Goal: Information Seeking & Learning: Learn about a topic

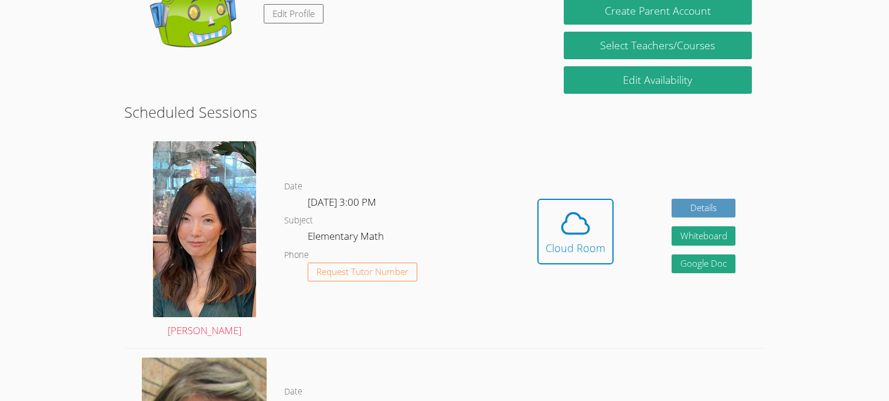
scroll to position [216, 0]
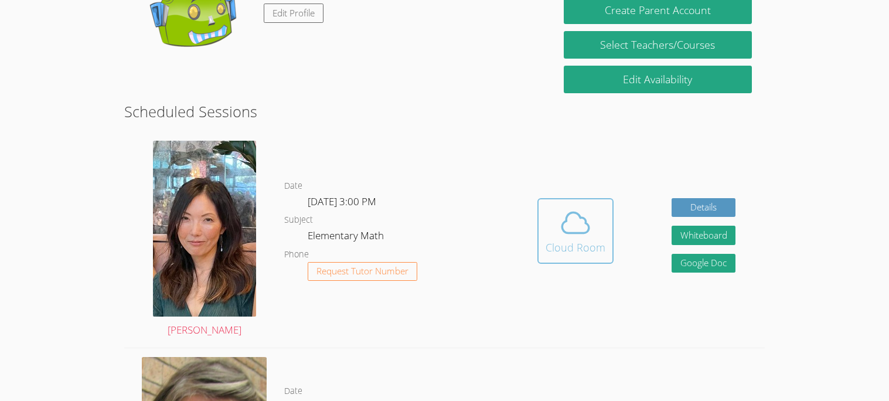
click at [568, 239] on div "Cloud Room" at bounding box center [576, 247] width 60 height 16
click at [572, 233] on icon at bounding box center [575, 222] width 33 height 33
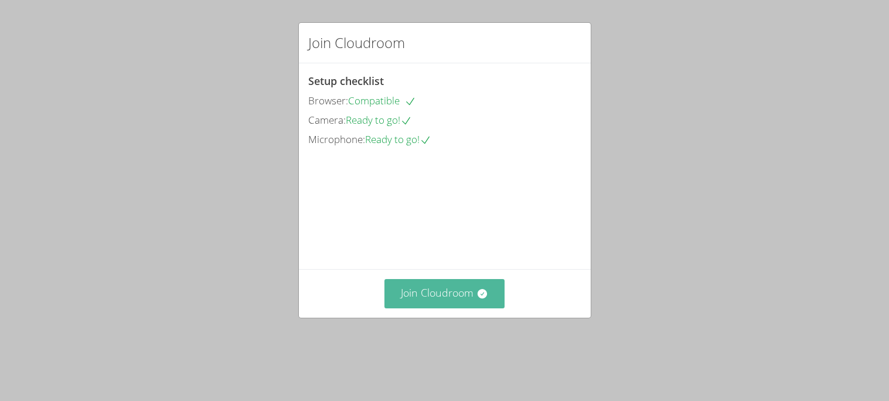
click at [447, 308] on button "Join Cloudroom" at bounding box center [445, 293] width 120 height 29
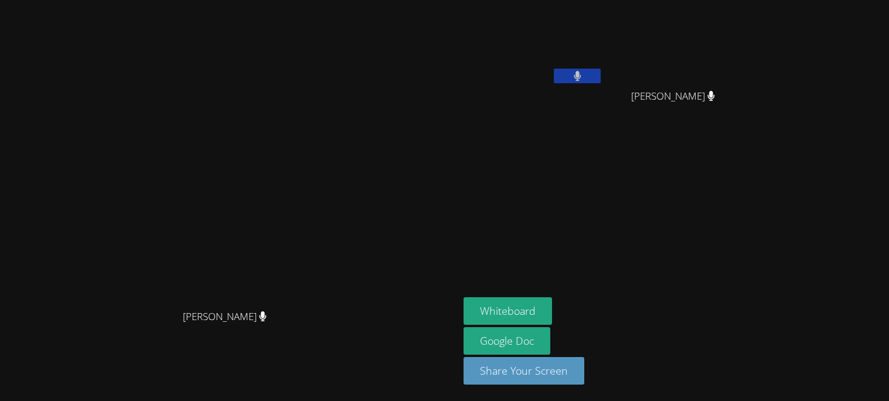
click at [601, 69] on button at bounding box center [577, 76] width 47 height 15
click at [552, 315] on button "Whiteboard" at bounding box center [508, 311] width 89 height 28
click at [603, 66] on video at bounding box center [534, 44] width 140 height 79
click at [601, 79] on button at bounding box center [577, 76] width 47 height 15
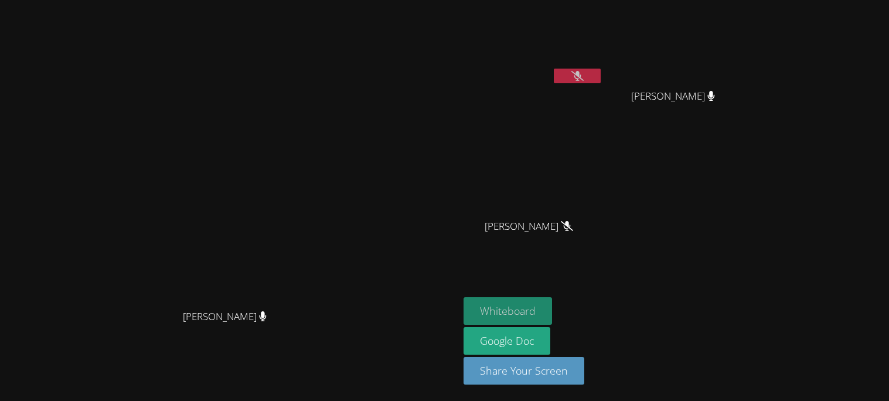
click at [552, 313] on button "Whiteboard" at bounding box center [508, 311] width 89 height 28
click at [601, 71] on button at bounding box center [577, 76] width 47 height 15
click at [552, 312] on button "Whiteboard" at bounding box center [508, 311] width 89 height 28
click at [464, 297] on button "Whiteboard" at bounding box center [508, 311] width 89 height 28
click at [464, 357] on button "Share Your Screen" at bounding box center [524, 371] width 121 height 28
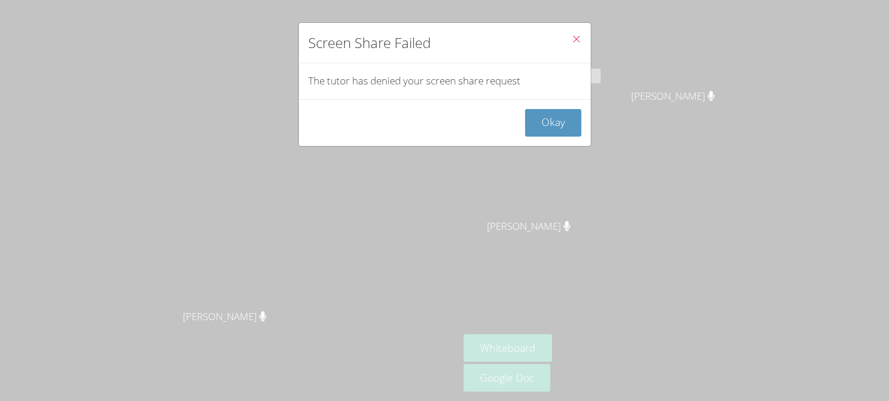
click at [572, 35] on icon "Close" at bounding box center [577, 39] width 10 height 10
click at [577, 33] on button "Close" at bounding box center [576, 41] width 29 height 36
click at [581, 42] on button "Close" at bounding box center [576, 41] width 29 height 36
click at [575, 39] on icon "Close" at bounding box center [577, 39] width 10 height 10
click at [576, 39] on icon "Close" at bounding box center [577, 39] width 10 height 10
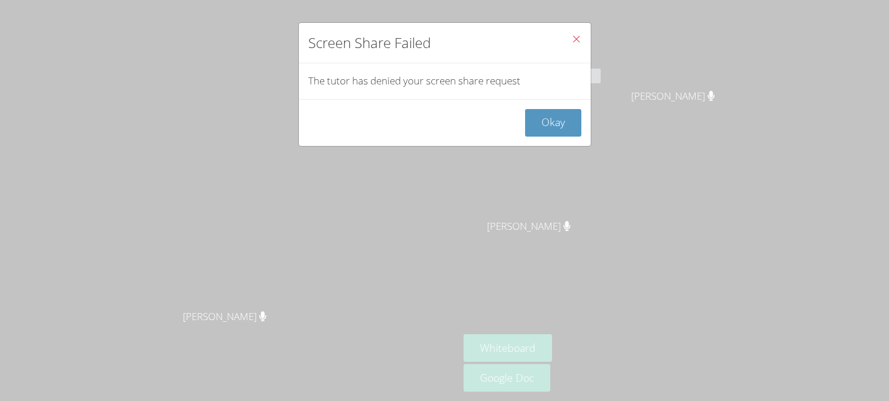
click at [576, 39] on icon "Close" at bounding box center [577, 39] width 10 height 10
click at [560, 117] on button "Okay" at bounding box center [553, 123] width 56 height 28
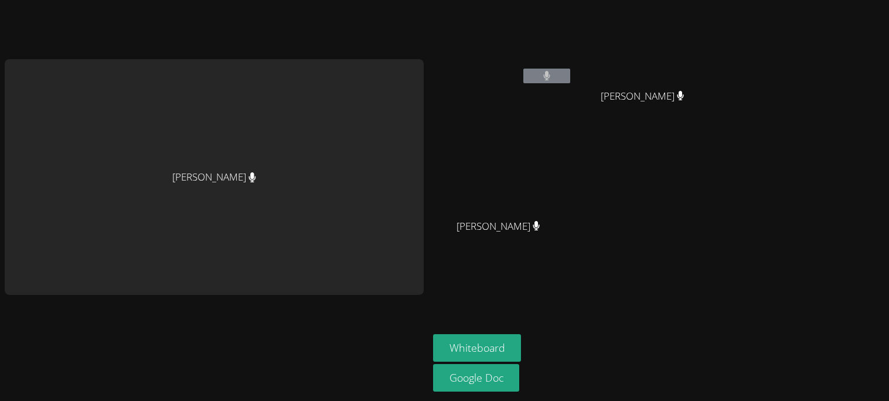
click at [249, 172] on icon at bounding box center [253, 177] width 8 height 10
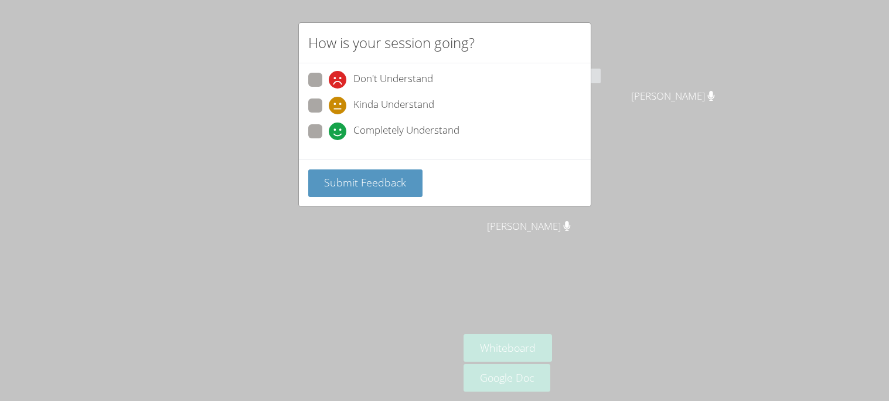
click at [329, 89] on span at bounding box center [329, 89] width 0 height 0
click at [329, 73] on input "Don't Understand" at bounding box center [334, 78] width 10 height 10
radio input "true"
click at [386, 186] on span "Submit Feedback" at bounding box center [365, 182] width 82 height 14
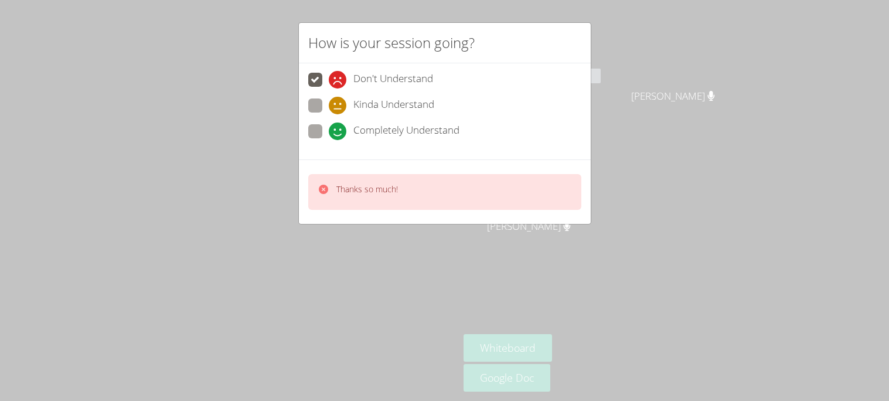
click at [329, 114] on span at bounding box center [329, 114] width 0 height 0
click at [329, 101] on input "Kinda Understand" at bounding box center [334, 103] width 10 height 10
radio input "true"
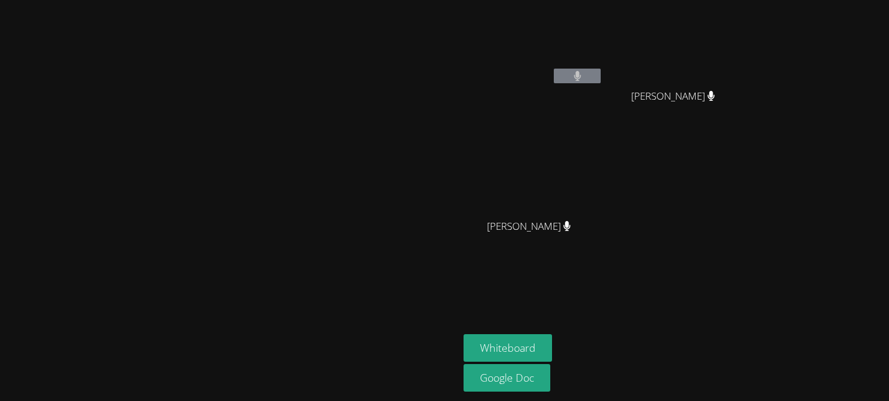
click at [318, 304] on video at bounding box center [230, 176] width 176 height 253
click at [318, 303] on video at bounding box center [230, 176] width 176 height 253
click at [318, 304] on video at bounding box center [230, 176] width 176 height 253
click at [142, 184] on video at bounding box center [230, 176] width 176 height 253
click at [318, 297] on video at bounding box center [230, 176] width 176 height 253
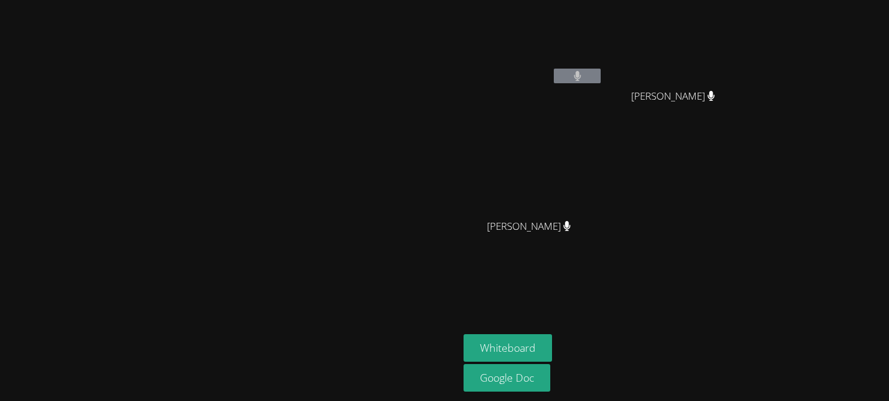
click at [264, 156] on video at bounding box center [230, 176] width 176 height 253
